Goal: Information Seeking & Learning: Learn about a topic

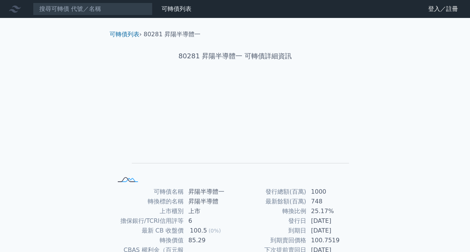
scroll to position [75, 0]
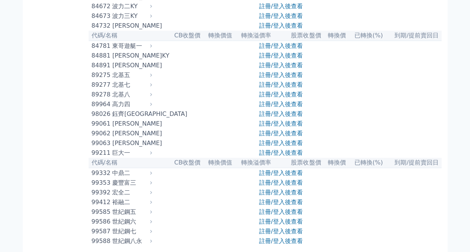
scroll to position [4038, 0]
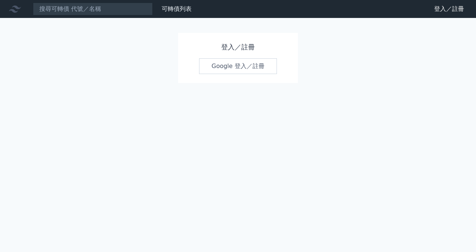
click at [246, 64] on link "Google 登入／註冊" at bounding box center [238, 66] width 78 height 16
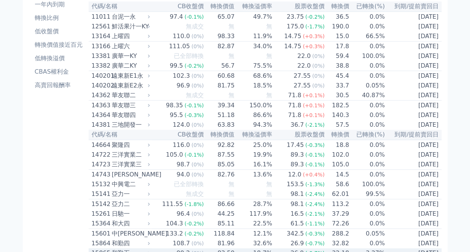
scroll to position [37, 0]
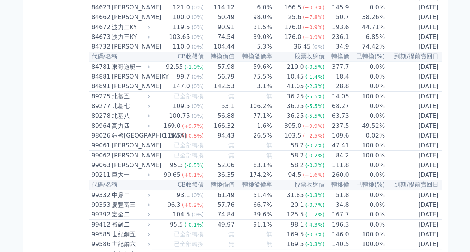
scroll to position [4075, 0]
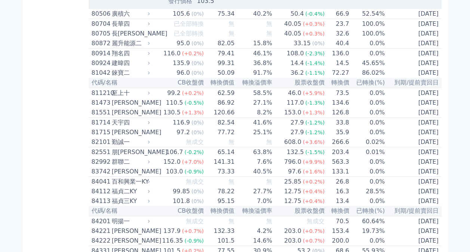
drag, startPoint x: 333, startPoint y: 188, endPoint x: 389, endPoint y: 198, distance: 57.2
drag, startPoint x: 389, startPoint y: 198, endPoint x: 464, endPoint y: 187, distance: 75.2
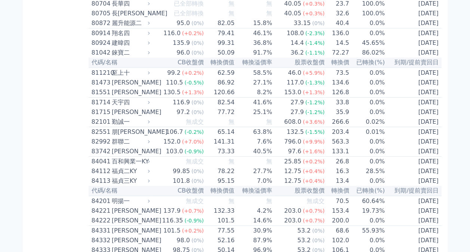
scroll to position [4112, 0]
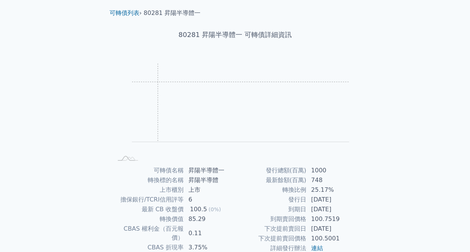
scroll to position [37, 0]
